Goal: Task Accomplishment & Management: Use online tool/utility

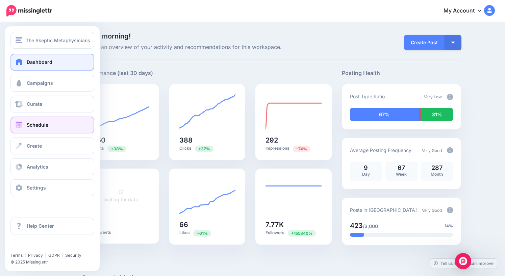
click at [26, 126] on link "Schedule" at bounding box center [52, 125] width 84 height 17
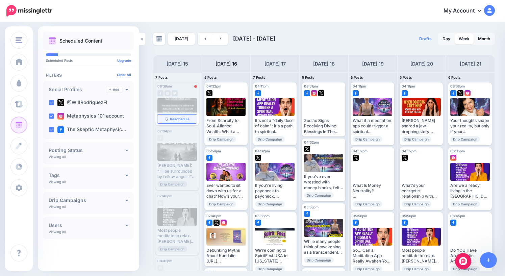
click at [183, 119] on span "Reschedule" at bounding box center [180, 118] width 20 height 3
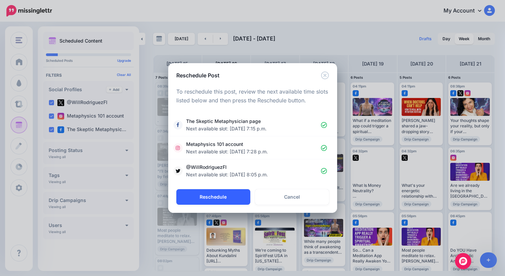
click at [217, 198] on button "Reschedule" at bounding box center [213, 197] width 74 height 16
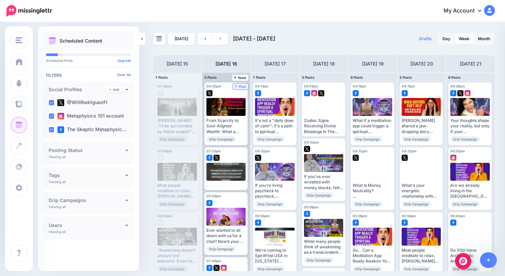
click at [243, 87] on span "Post" at bounding box center [241, 86] width 12 height 3
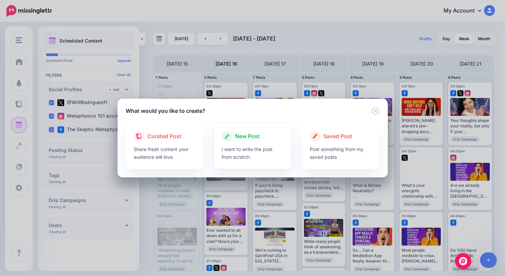
click at [247, 136] on span "New Post" at bounding box center [247, 136] width 25 height 9
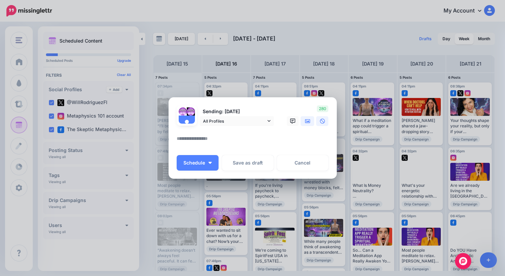
click at [309, 121] on icon at bounding box center [307, 121] width 5 height 4
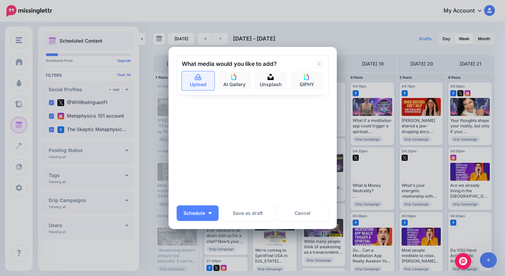
click at [202, 83] on link "Upload" at bounding box center [198, 80] width 33 height 19
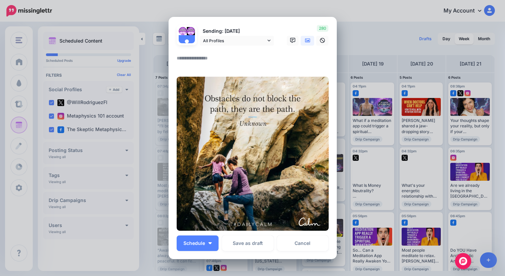
click at [214, 64] on textarea at bounding box center [254, 60] width 155 height 13
type textarea "*"
click at [210, 243] on img "button" at bounding box center [210, 243] width 3 height 2
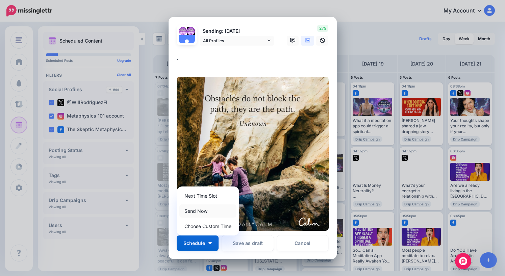
click at [204, 210] on link "Send Now" at bounding box center [207, 210] width 57 height 13
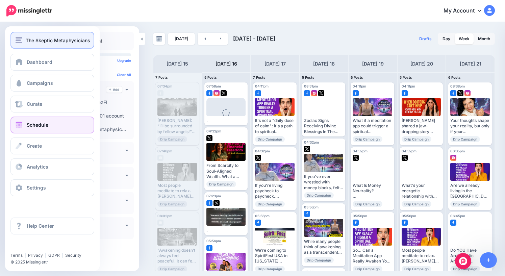
click at [39, 43] on span "The Skeptic Metaphysicians" at bounding box center [58, 41] width 65 height 8
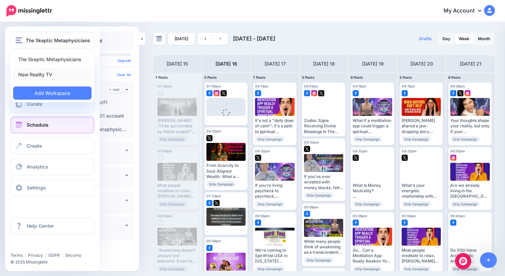
click at [40, 74] on link "New Reality TV" at bounding box center [52, 74] width 78 height 13
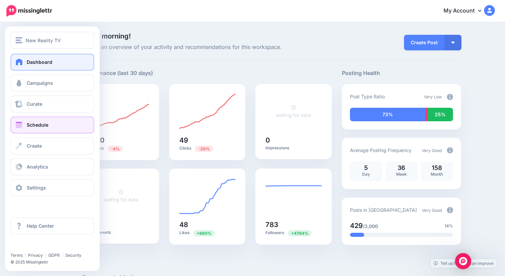
click at [35, 126] on span "Schedule" at bounding box center [38, 125] width 22 height 6
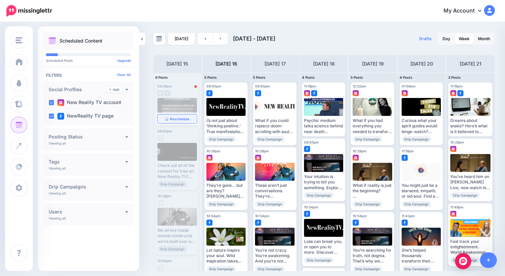
click at [178, 118] on span "Reschedule" at bounding box center [180, 118] width 20 height 3
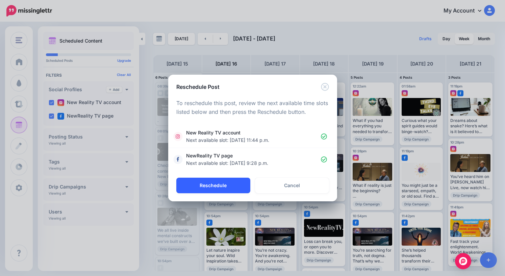
click at [219, 184] on button "Reschedule" at bounding box center [213, 186] width 74 height 16
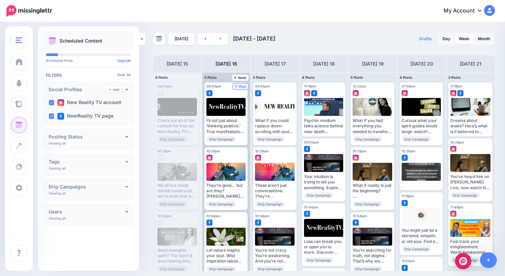
click at [242, 87] on span "Post" at bounding box center [241, 86] width 12 height 3
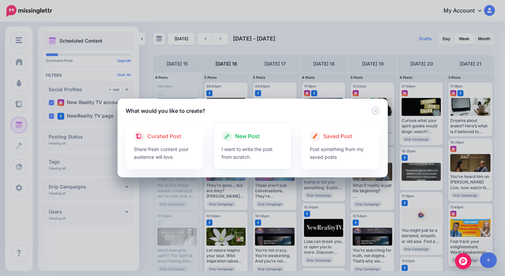
click at [251, 137] on span "New Post" at bounding box center [247, 136] width 25 height 9
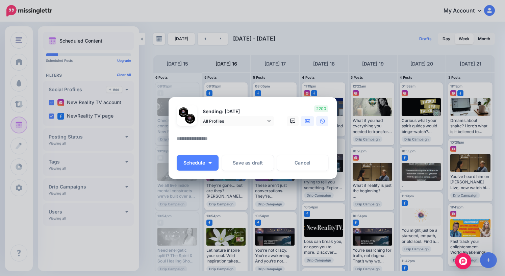
click at [308, 122] on icon at bounding box center [307, 121] width 5 height 4
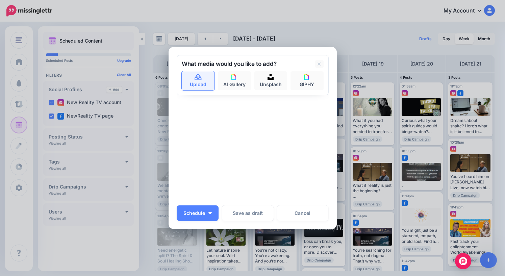
click at [201, 81] on link "Upload" at bounding box center [198, 80] width 33 height 19
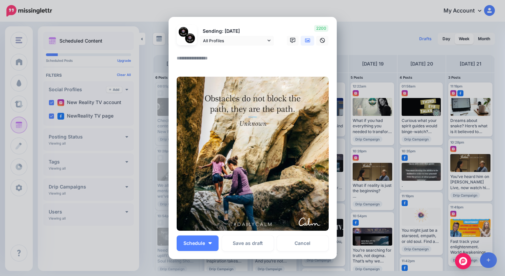
click at [217, 60] on textarea at bounding box center [254, 60] width 155 height 13
type textarea "*"
click at [210, 242] on img "button" at bounding box center [210, 243] width 3 height 2
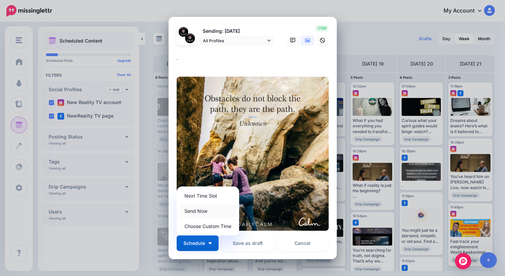
click at [201, 212] on link "Send Now" at bounding box center [207, 210] width 57 height 13
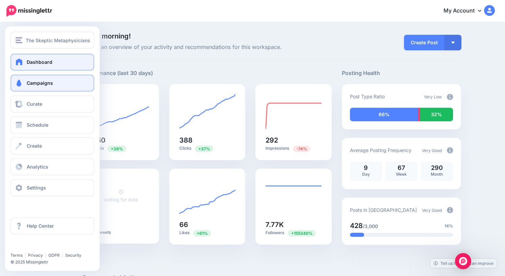
click at [33, 83] on span "Campaigns" at bounding box center [40, 83] width 26 height 6
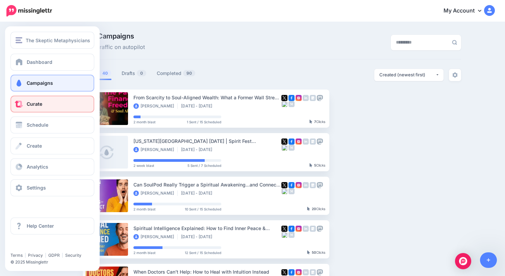
click at [39, 104] on span "Curate" at bounding box center [35, 104] width 16 height 6
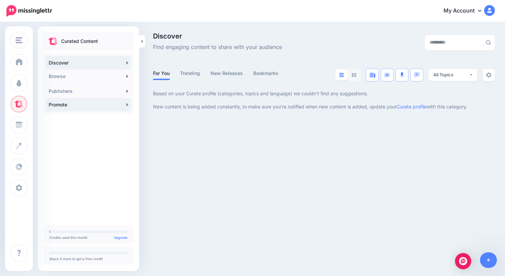
click at [94, 106] on link "Promote" at bounding box center [88, 105] width 85 height 14
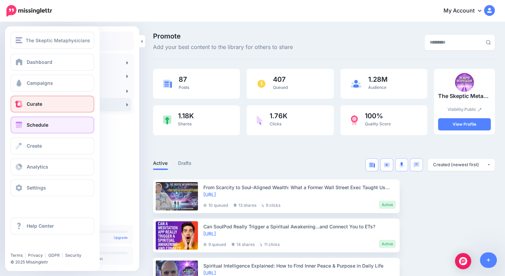
click at [41, 127] on span "Schedule" at bounding box center [38, 125] width 22 height 6
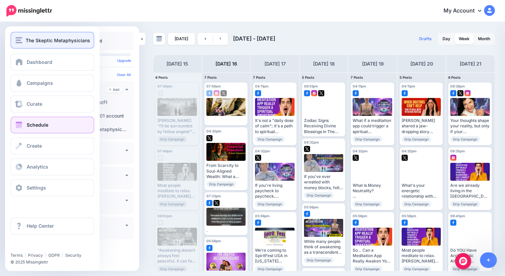
click at [22, 43] on img "button" at bounding box center [19, 40] width 7 height 6
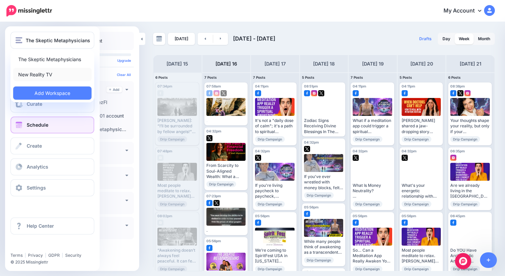
click at [40, 74] on link "New Reality TV" at bounding box center [52, 74] width 78 height 13
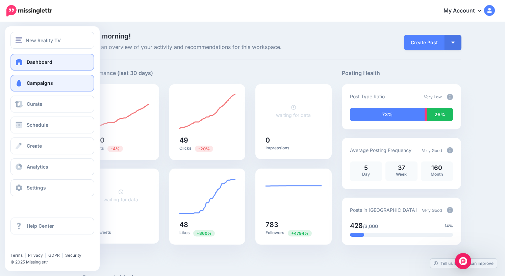
click at [44, 85] on span "Campaigns" at bounding box center [40, 83] width 26 height 6
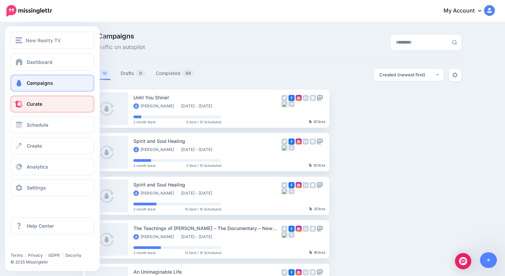
click at [39, 104] on span "Curate" at bounding box center [35, 104] width 16 height 6
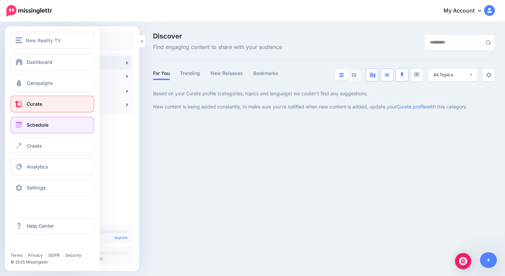
click at [35, 124] on span "Schedule" at bounding box center [38, 125] width 22 height 6
